Goal: Information Seeking & Learning: Learn about a topic

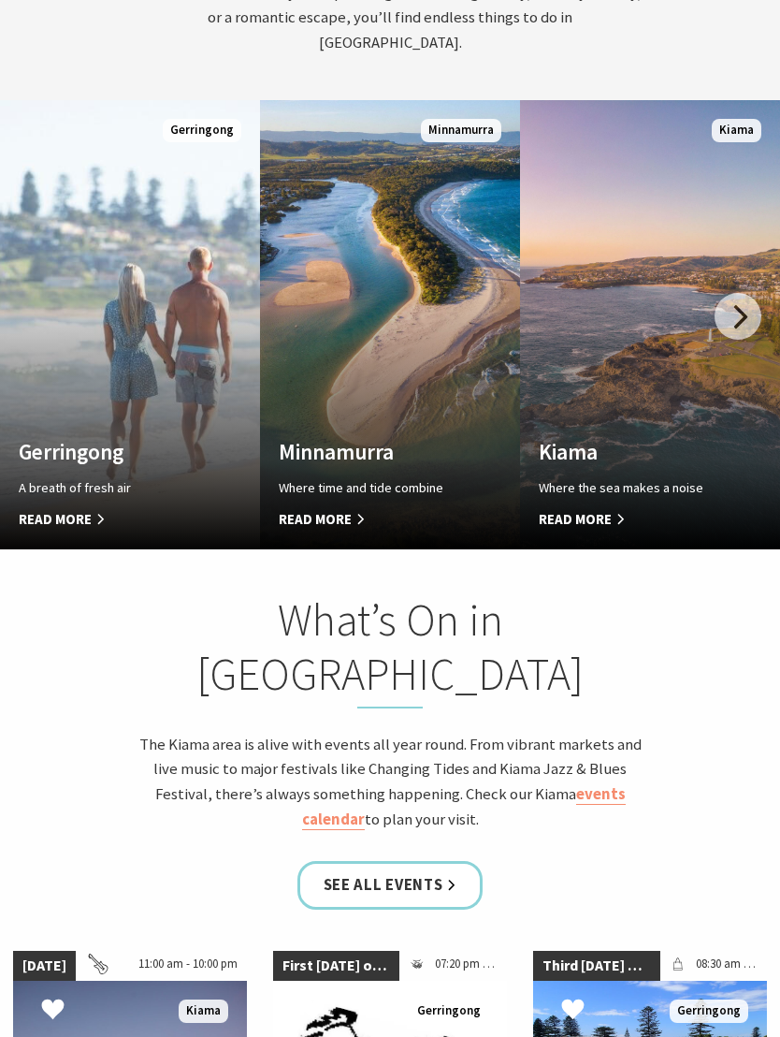
scroll to position [1224, 0]
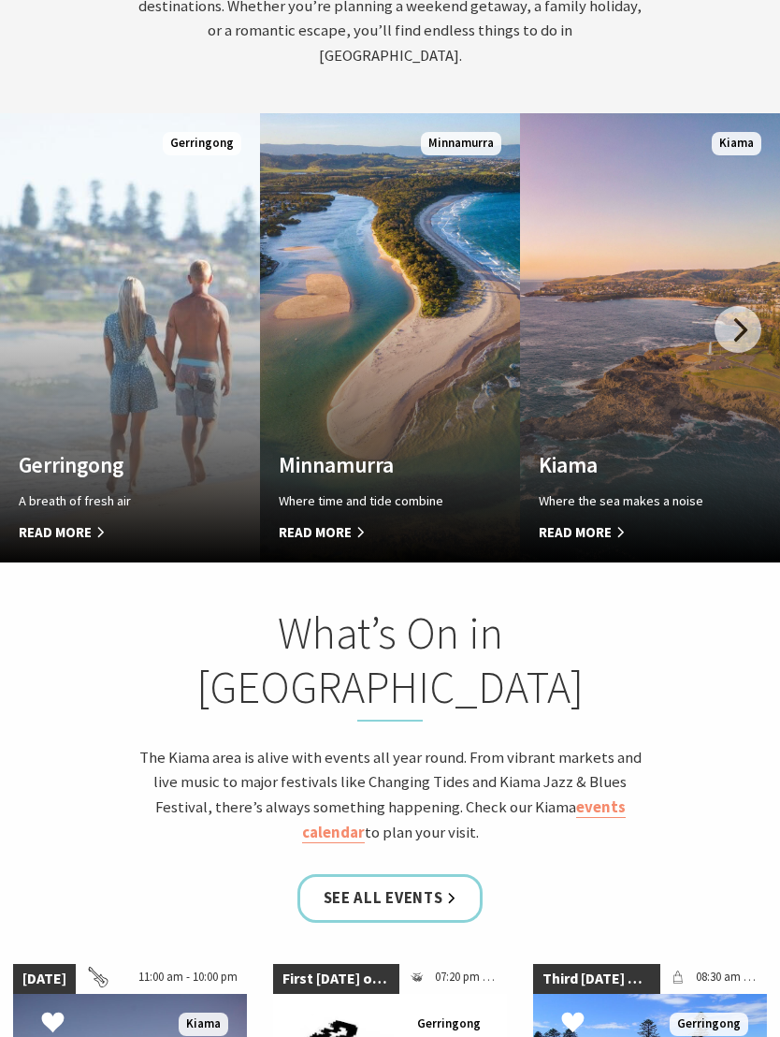
click at [645, 521] on span "Read More" at bounding box center [630, 532] width 183 height 22
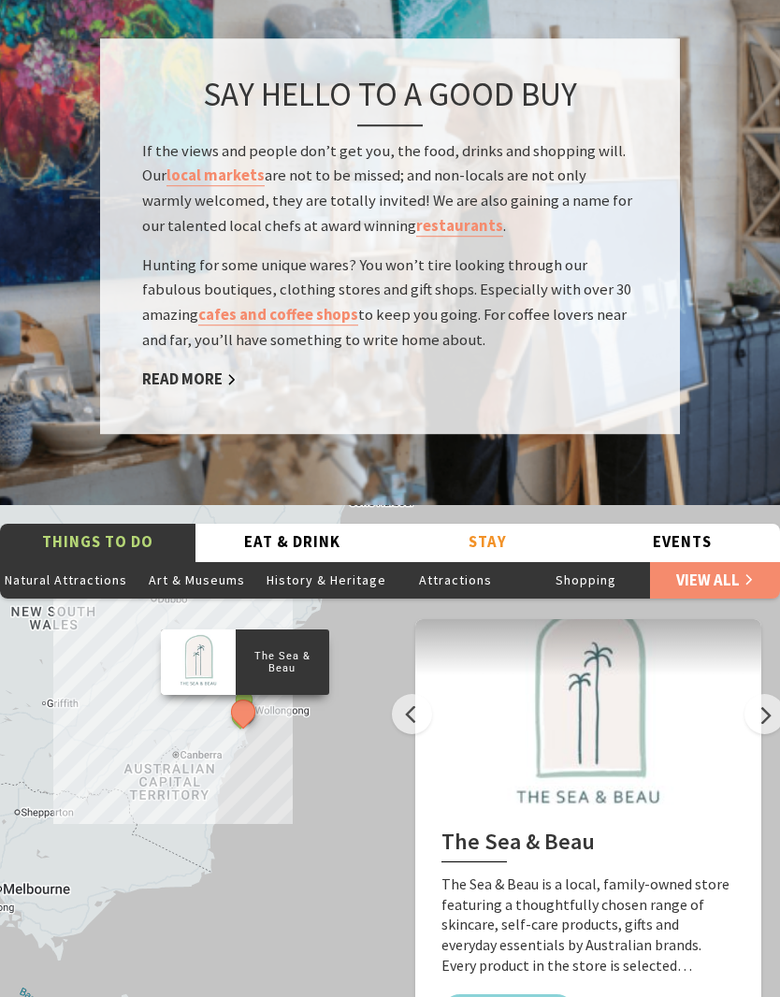
scroll to position [3453, 0]
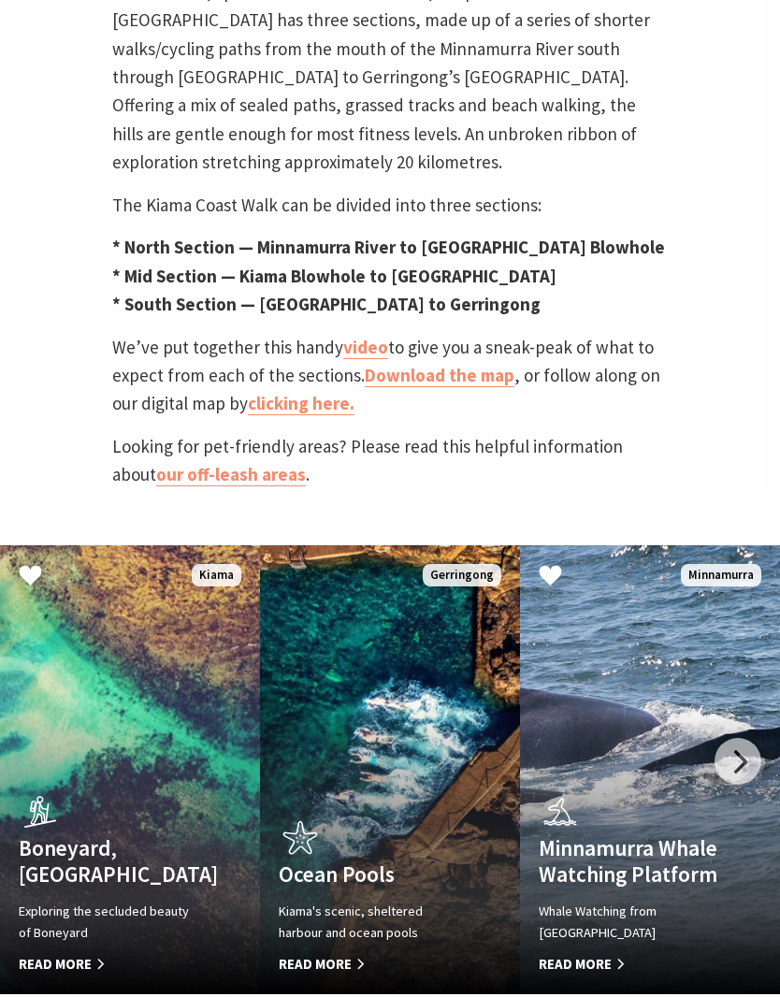
scroll to position [841, 0]
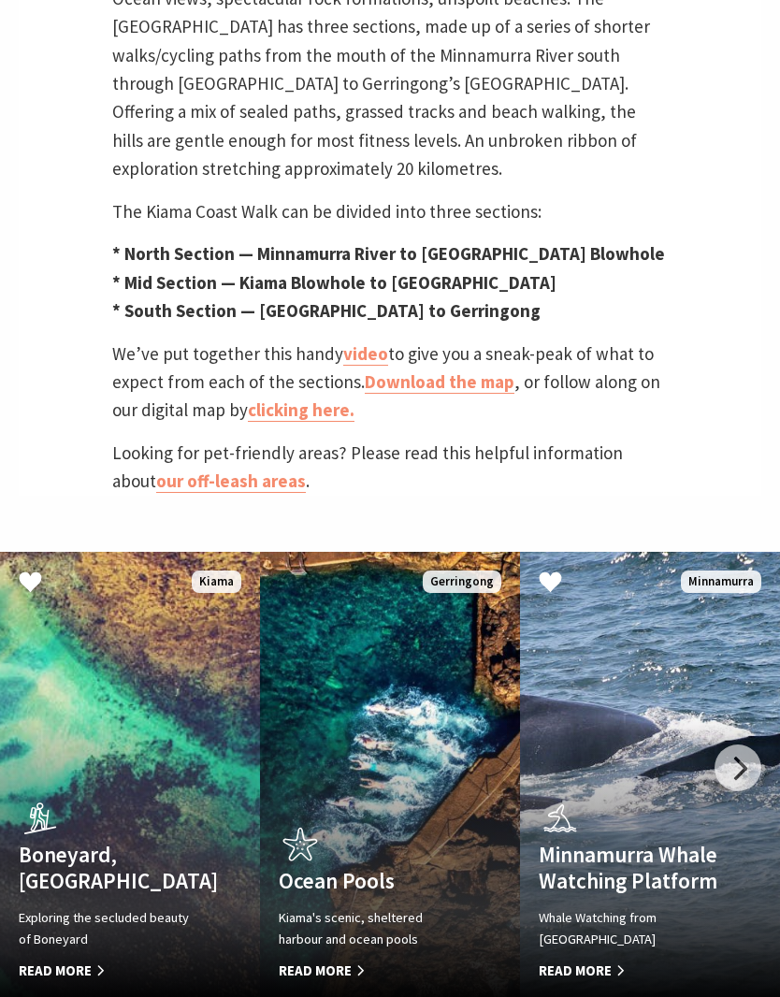
click at [275, 422] on link "clicking here." at bounding box center [301, 410] width 107 height 23
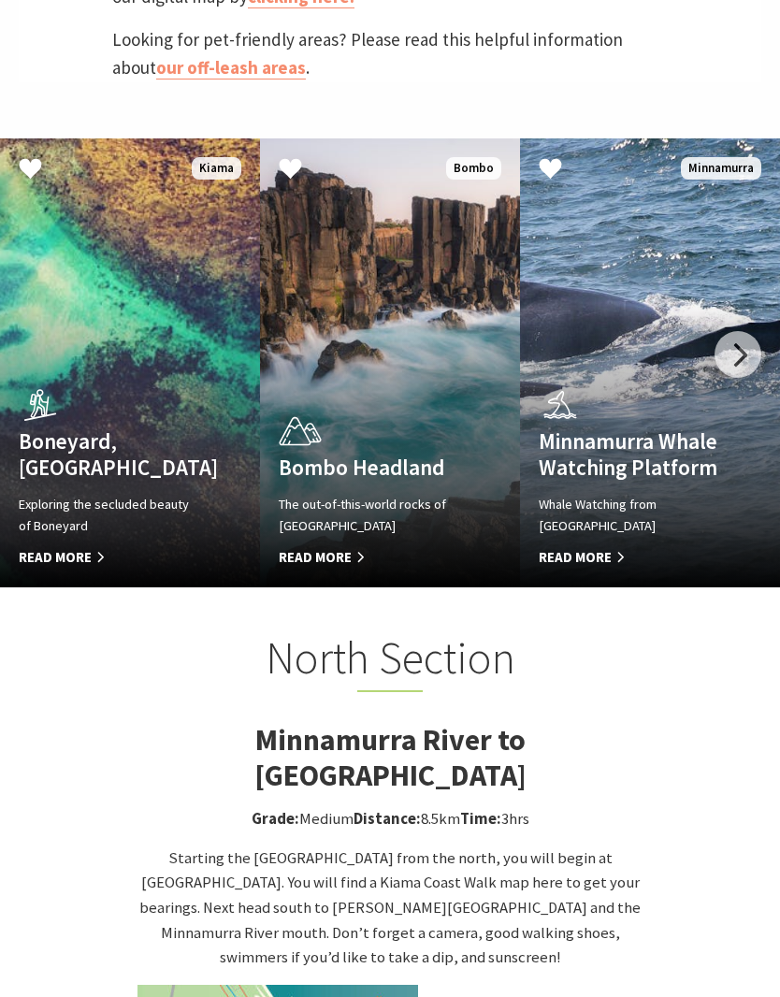
scroll to position [1254, 0]
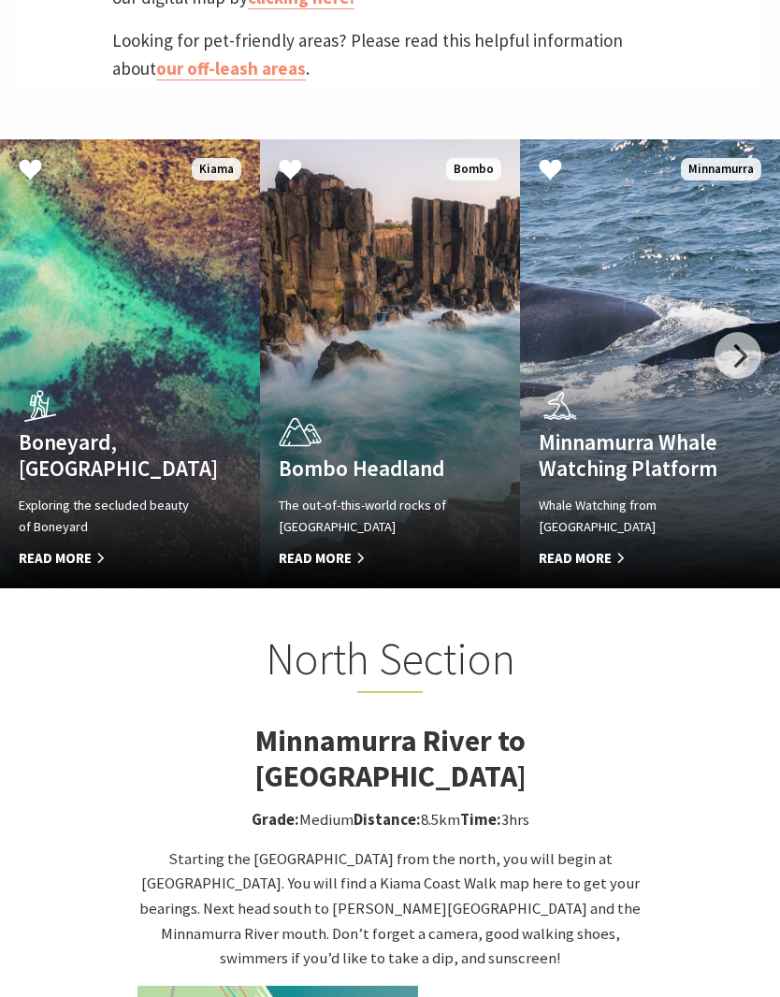
click at [610, 570] on span "Read More" at bounding box center [630, 558] width 183 height 22
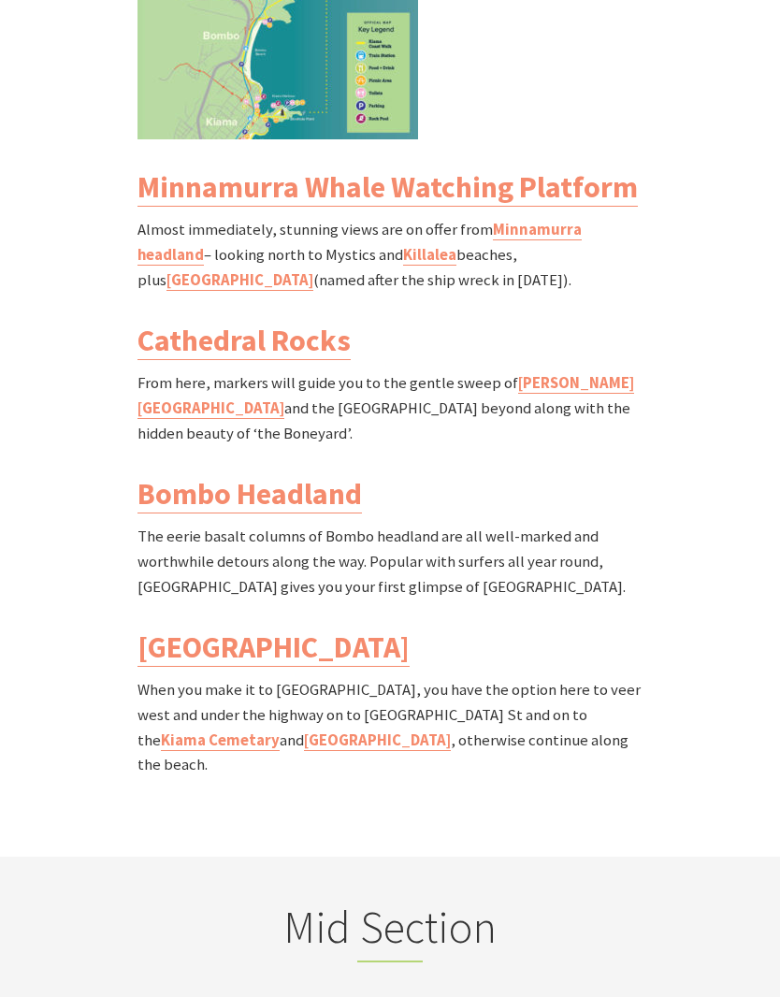
scroll to position [2382, 0]
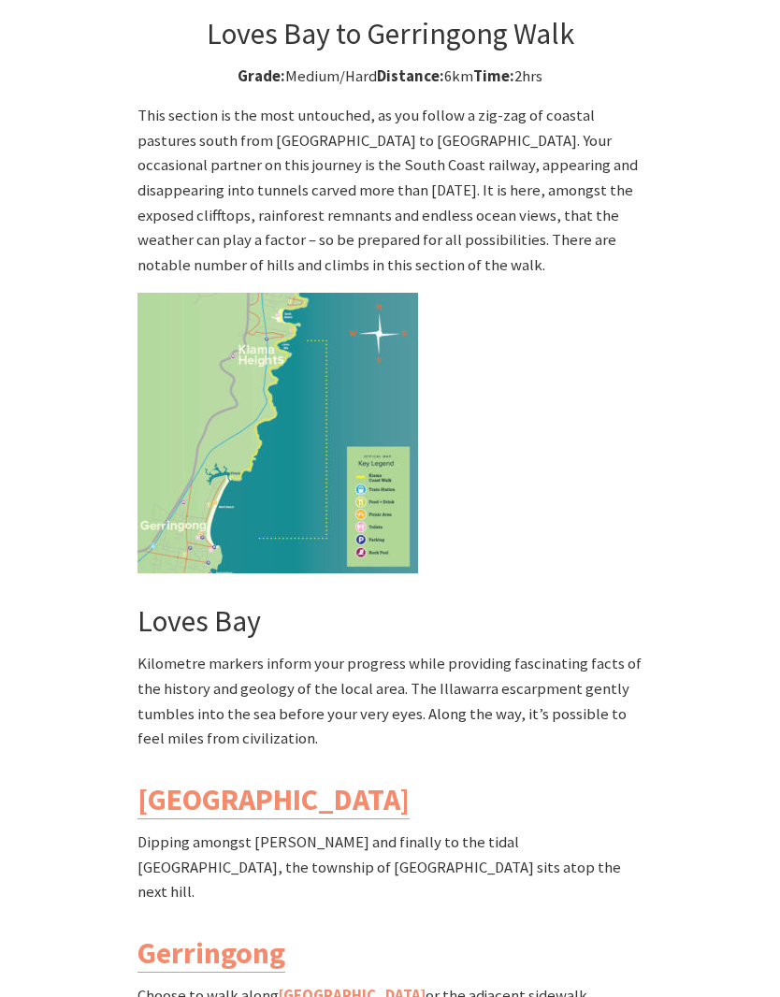
scroll to position [5180, 0]
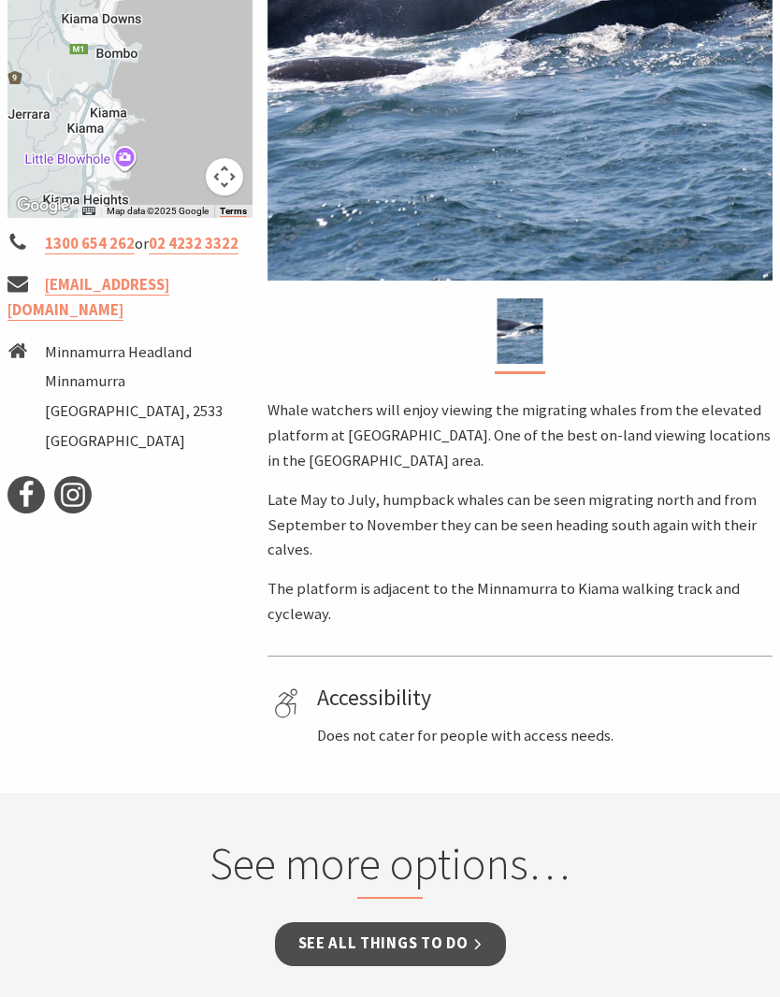
scroll to position [522, 0]
